Goal: Task Accomplishment & Management: Use online tool/utility

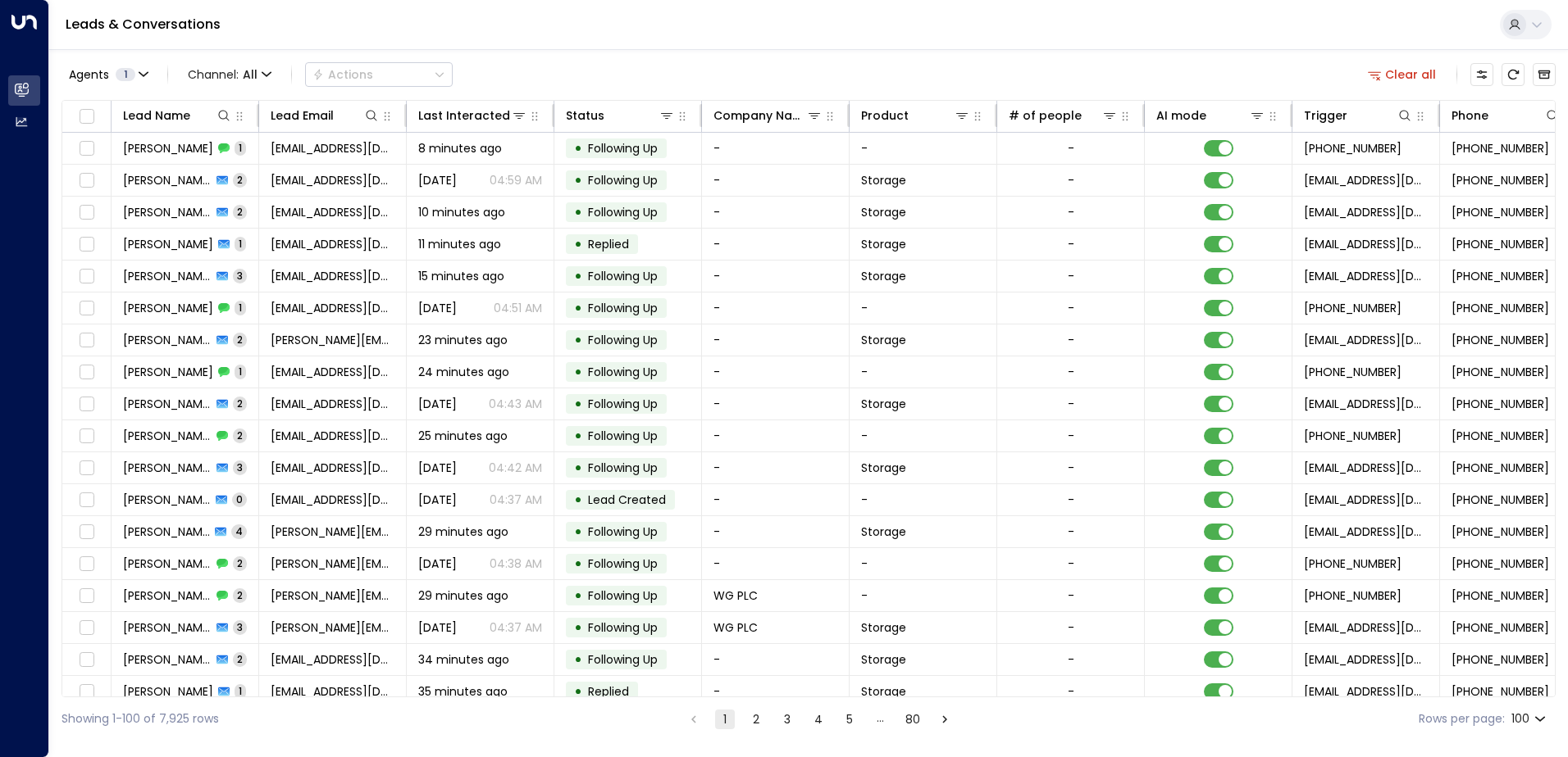
drag, startPoint x: 692, startPoint y: 698, endPoint x: 730, endPoint y: 691, distance: 38.6
click at [730, 691] on div "Agents 1 Channel: All Actions Clear all Lead Name Lead Email Last Interacted St…" at bounding box center [808, 395] width 1494 height 692
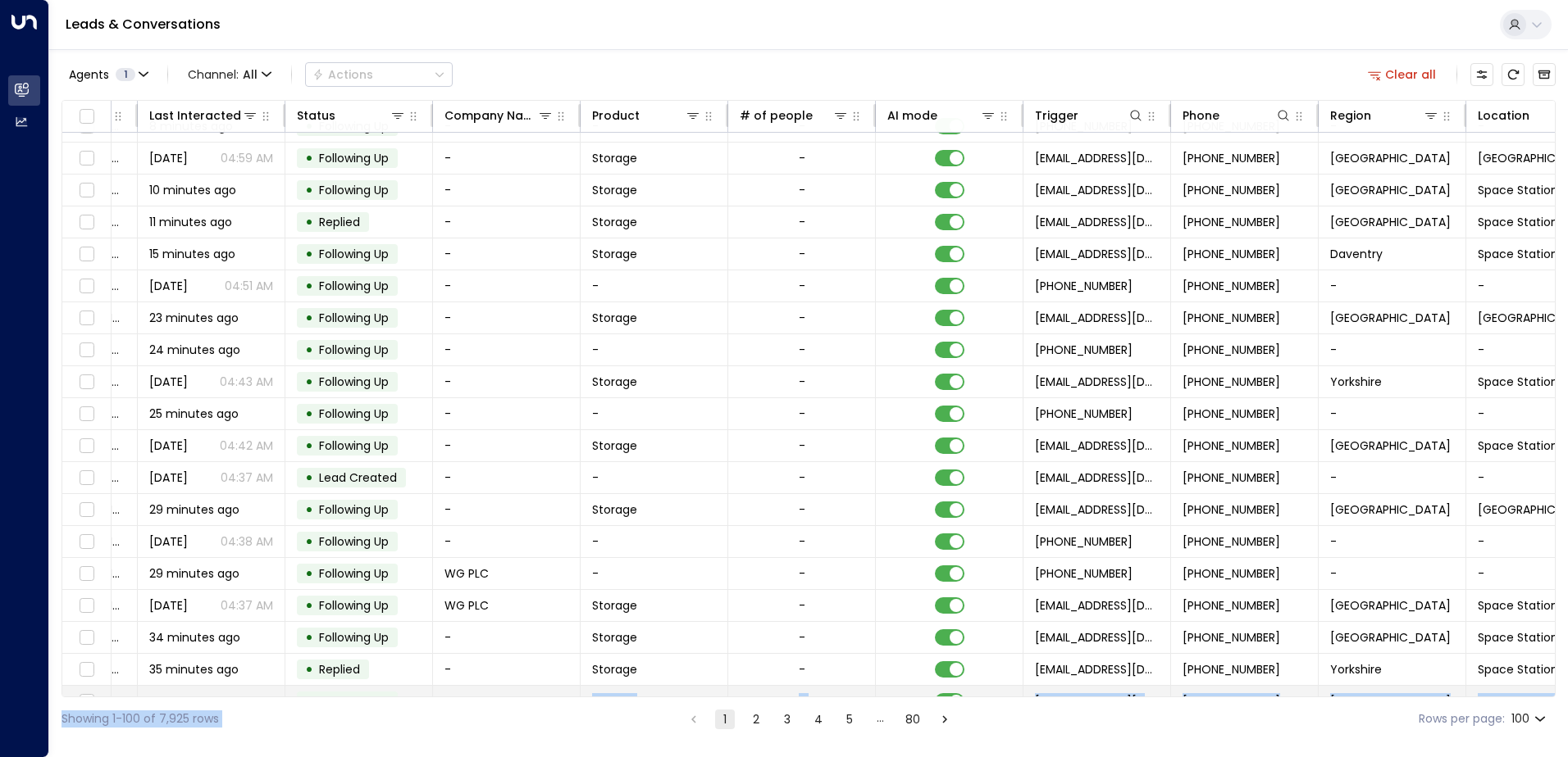
scroll to position [23, 335]
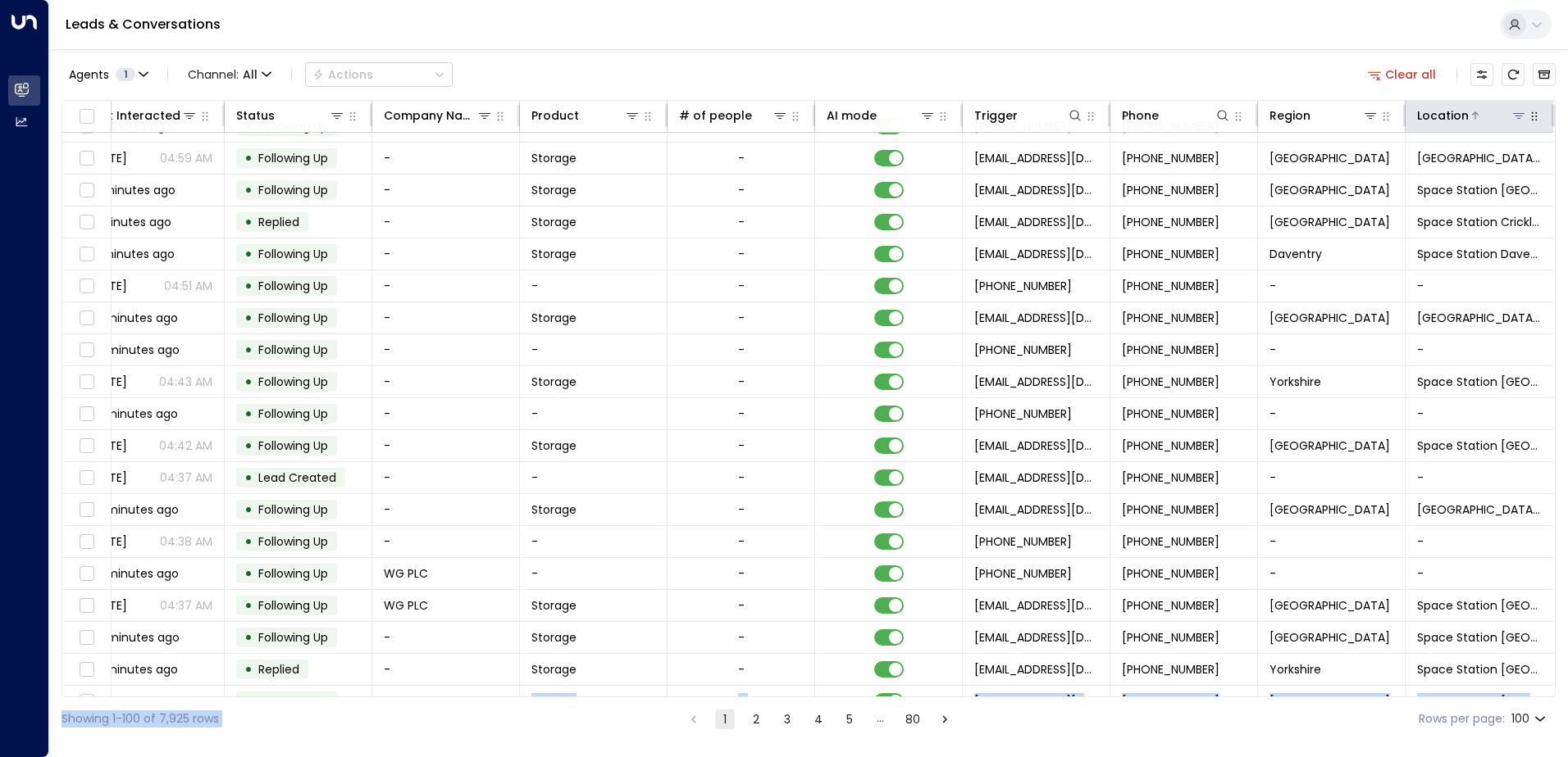
click at [1513, 115] on icon at bounding box center [1518, 116] width 13 height 13
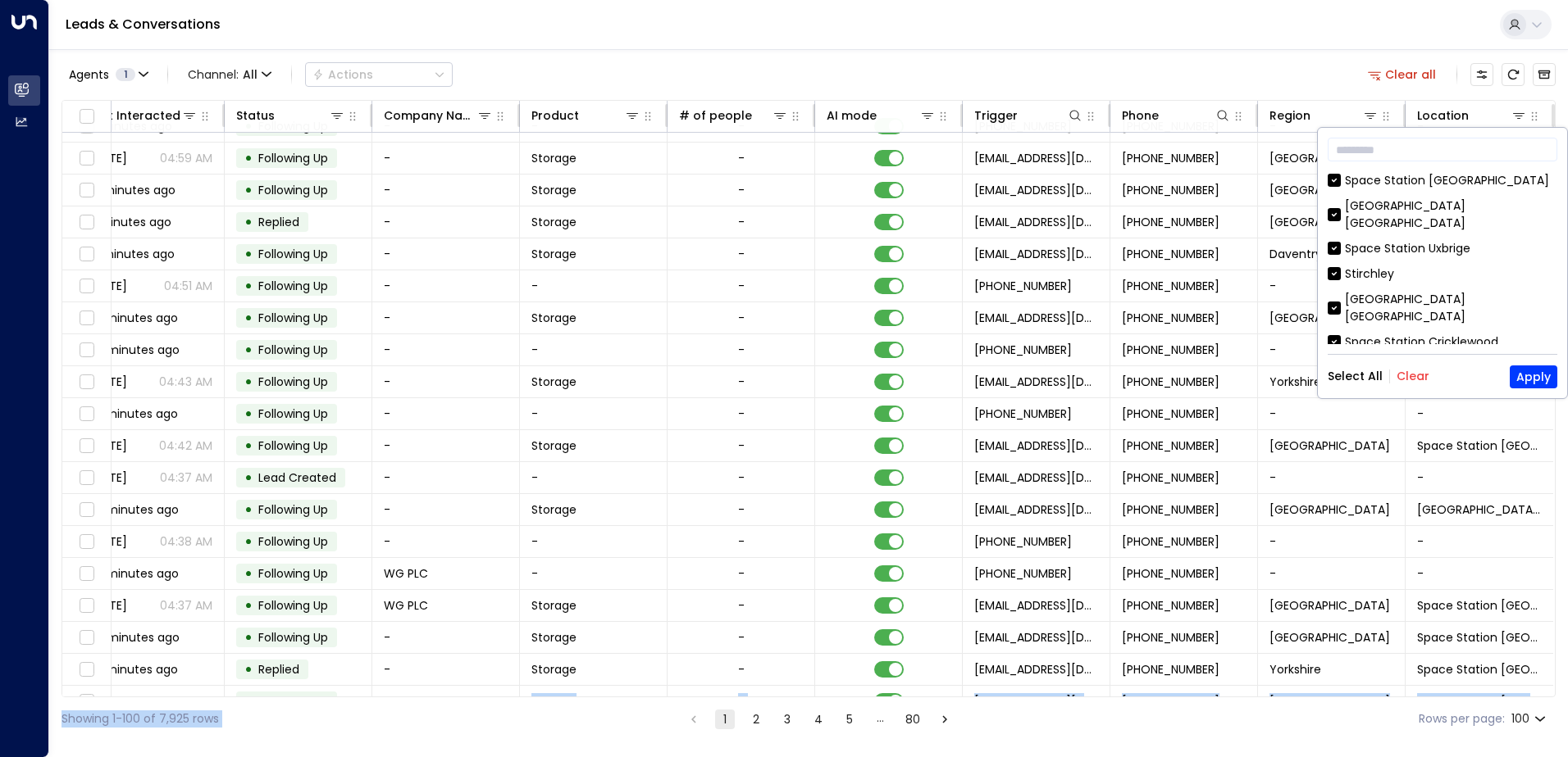
click at [1411, 377] on button "Clear" at bounding box center [1413, 376] width 33 height 13
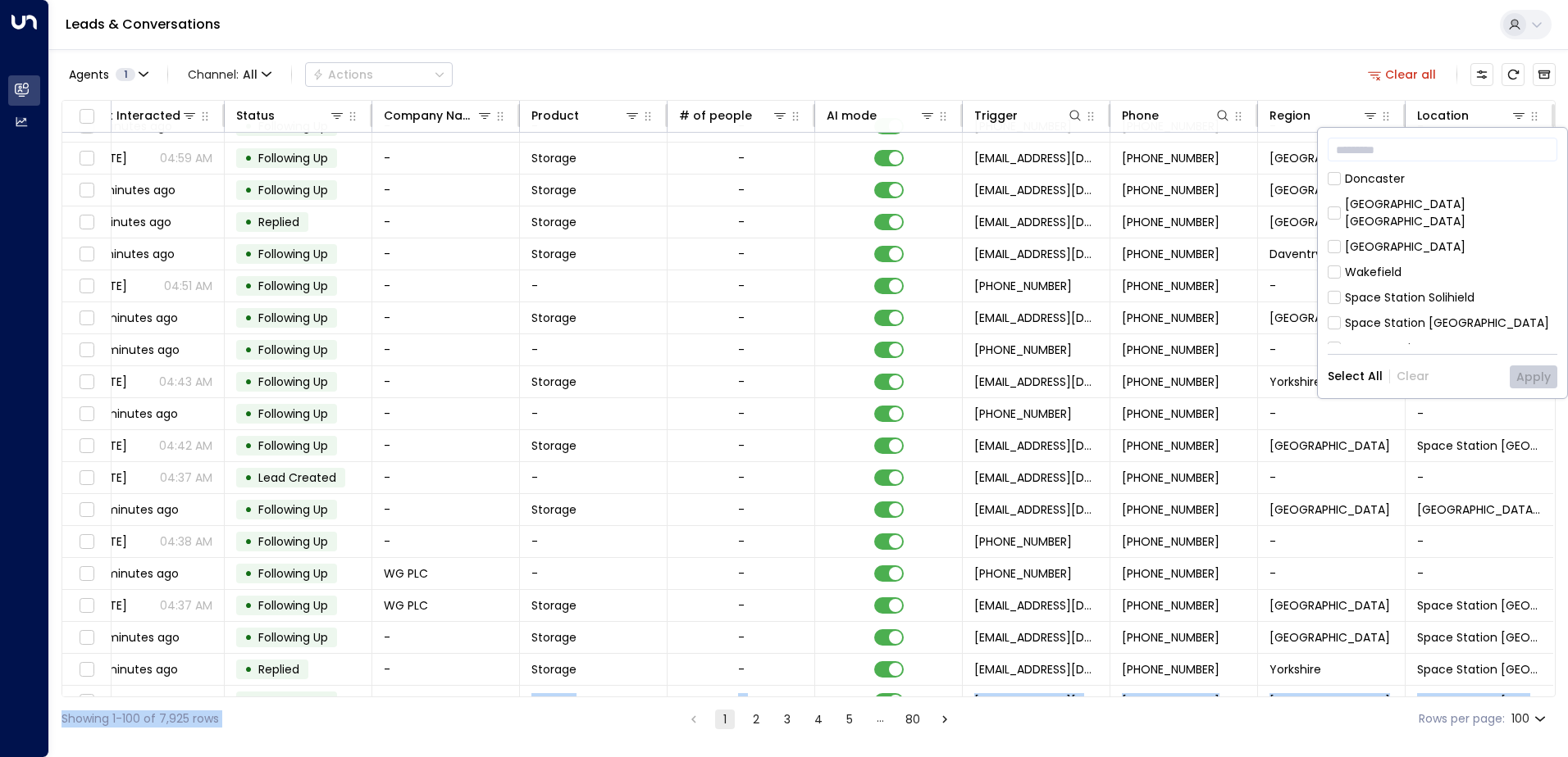
scroll to position [531, 0]
click at [1538, 377] on button "Apply" at bounding box center [1533, 377] width 48 height 23
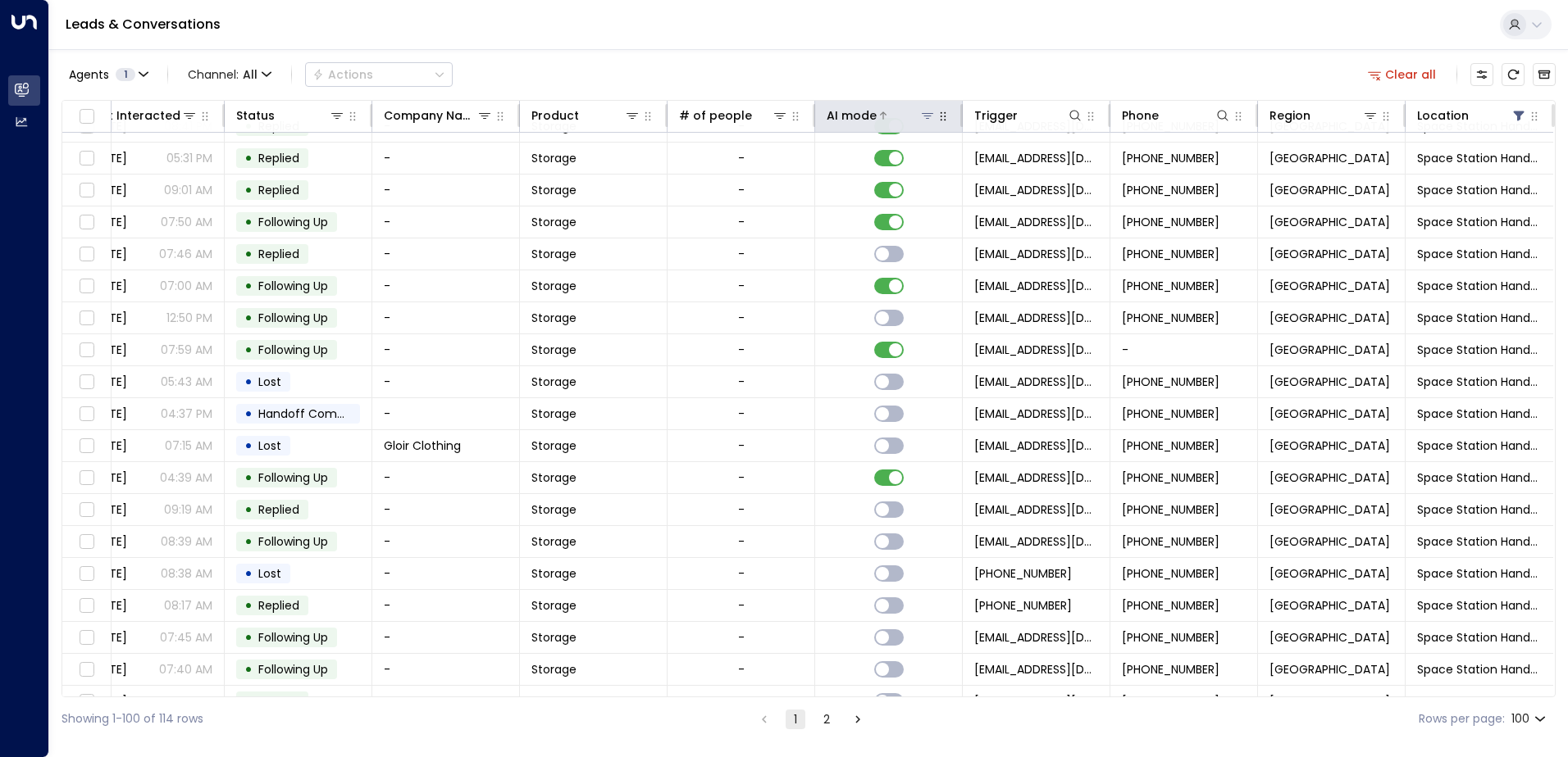
click at [879, 115] on icon at bounding box center [883, 116] width 9 height 9
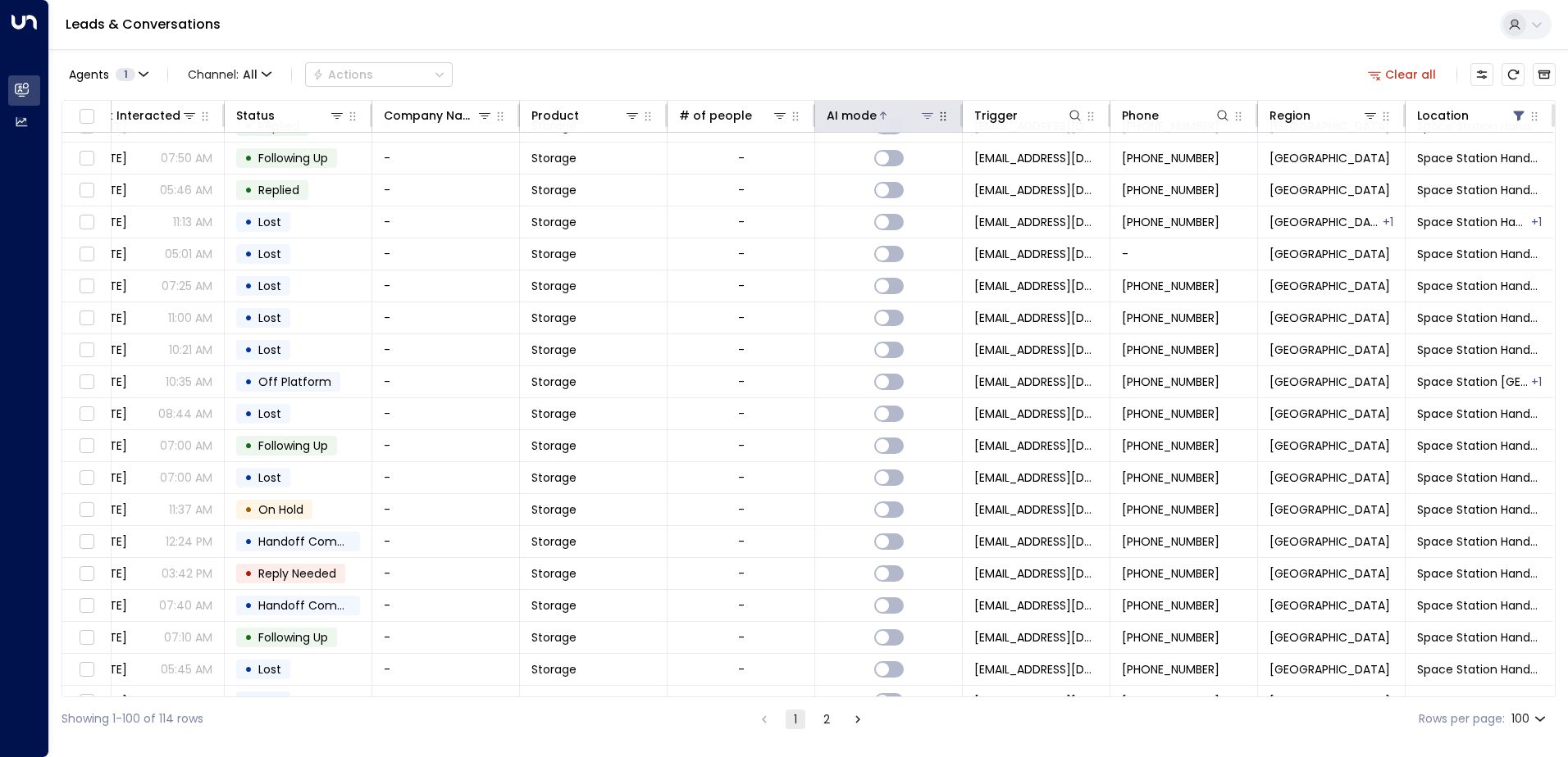
click at [879, 115] on icon at bounding box center [883, 116] width 9 height 9
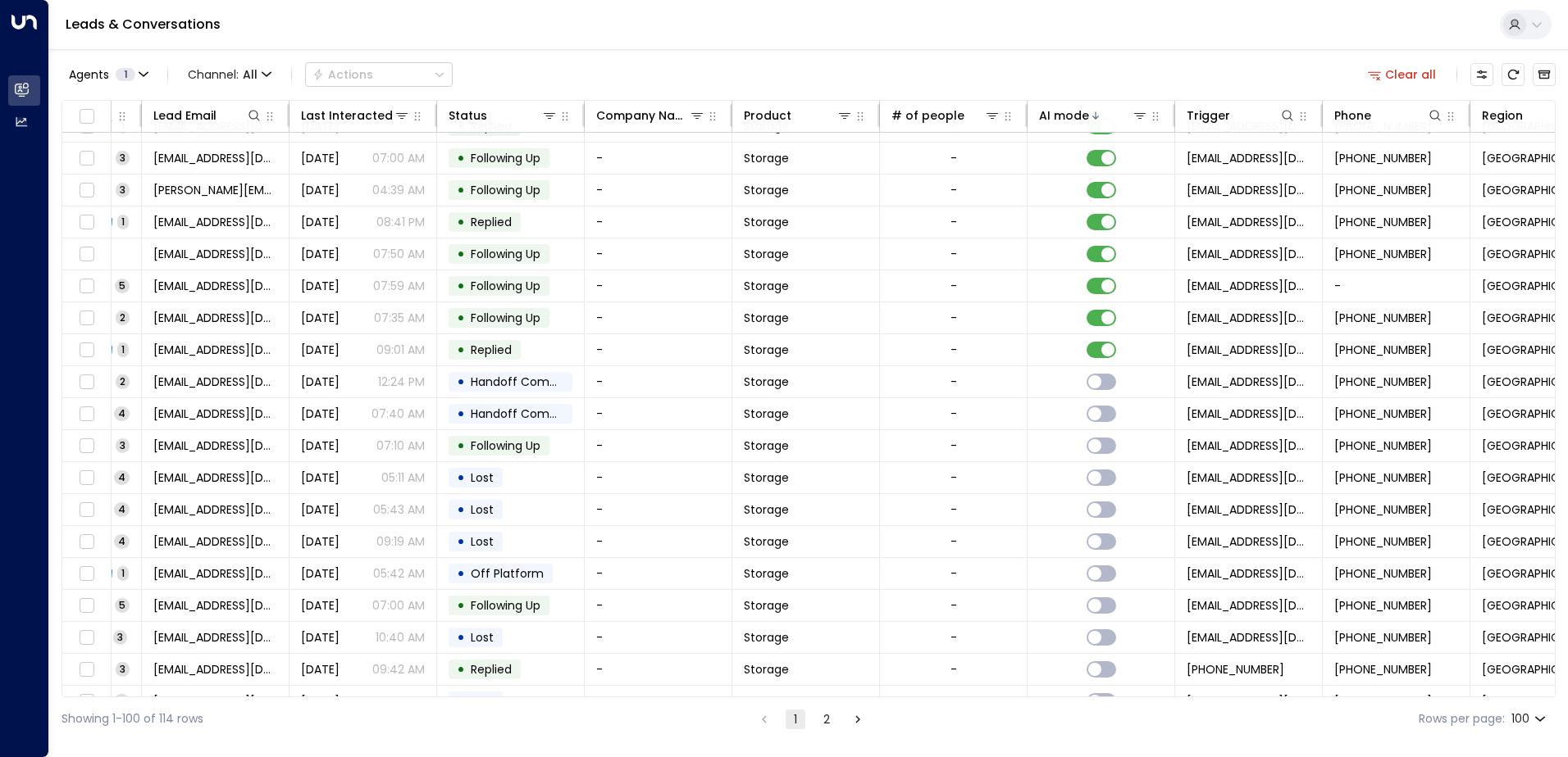
scroll to position [23, 0]
